Goal: Book appointment/travel/reservation

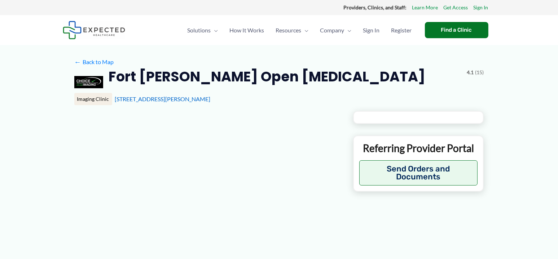
type input "**********"
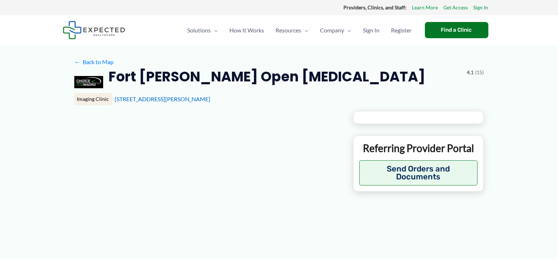
type input "**********"
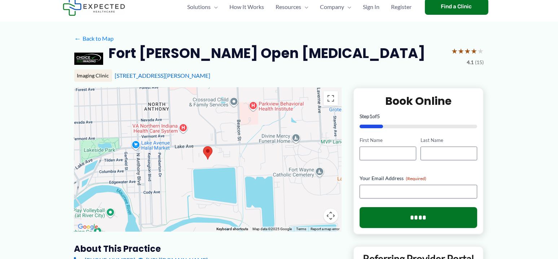
scroll to position [36, 0]
